Goal: Information Seeking & Learning: Learn about a topic

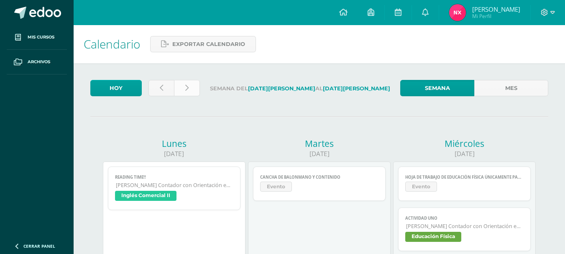
click at [194, 86] on link at bounding box center [187, 88] width 26 height 16
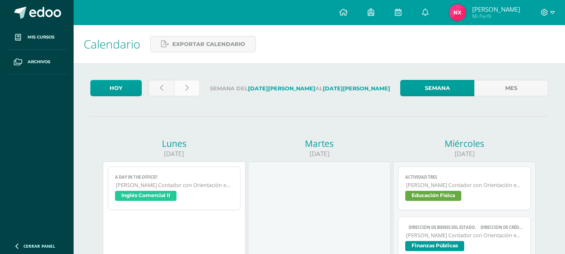
click at [194, 86] on link at bounding box center [187, 88] width 26 height 16
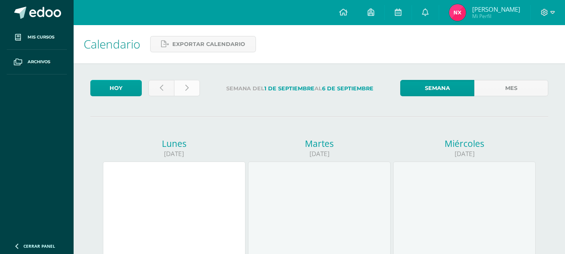
click at [183, 91] on link at bounding box center [187, 88] width 26 height 16
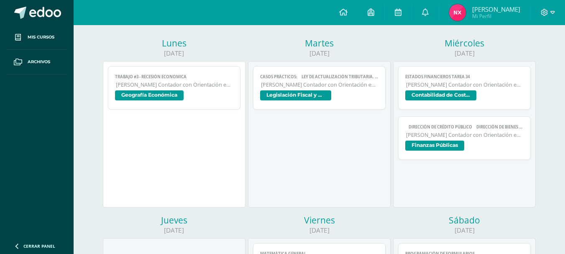
scroll to position [116, 0]
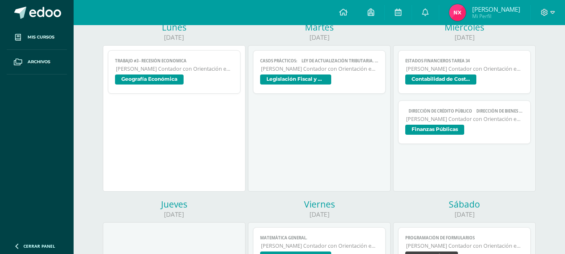
click at [449, 128] on span "Finanzas Públicas" at bounding box center [434, 130] width 59 height 10
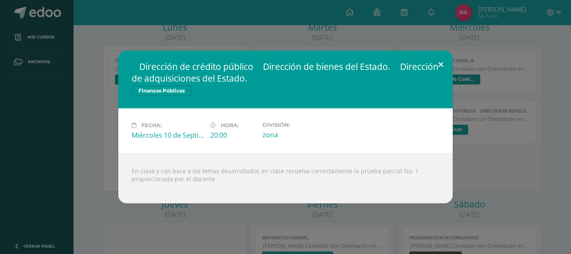
click at [444, 63] on button at bounding box center [441, 65] width 24 height 28
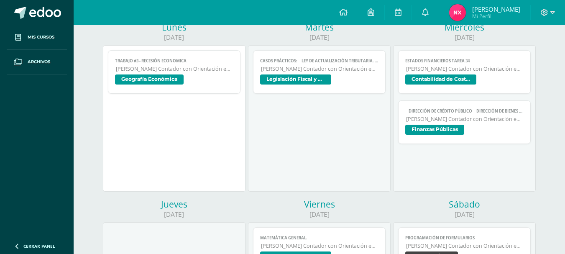
click at [151, 82] on span "Geografía Económica" at bounding box center [149, 79] width 69 height 10
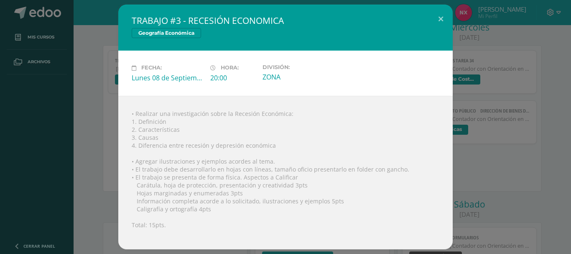
drag, startPoint x: 137, startPoint y: 115, endPoint x: 332, endPoint y: 205, distance: 215.4
click at [332, 205] on div "• Realizar una investigación sobre la Recesión Económica: 1. Definición 2. Cara…" at bounding box center [285, 172] width 335 height 153
click at [311, 143] on div "• Realizar una investigación sobre la Recesión Económica: 1. Definición 2. Cara…" at bounding box center [285, 172] width 335 height 153
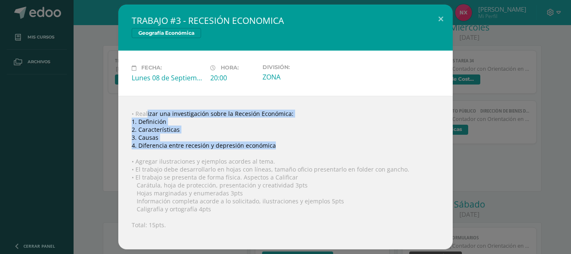
drag, startPoint x: 134, startPoint y: 111, endPoint x: 290, endPoint y: 148, distance: 160.5
click at [290, 148] on div "• Realizar una investigación sobre la Recesión Económica: 1. Definición 2. Cara…" at bounding box center [285, 172] width 335 height 153
copy div "Realizar una investigación sobre la Recesión Económica: 1. Definición 2. Caract…"
